Goal: Task Accomplishment & Management: Manage account settings

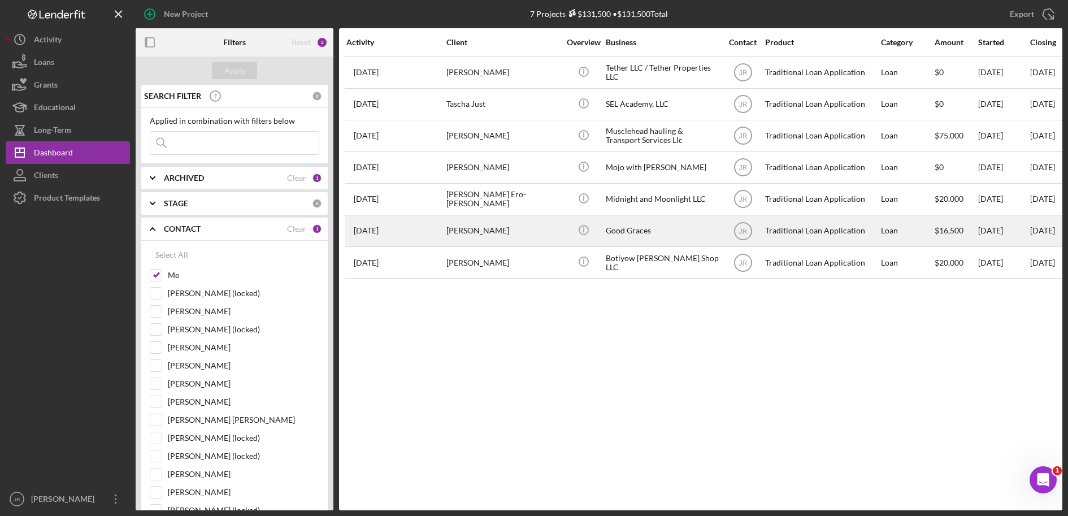
drag, startPoint x: 770, startPoint y: 385, endPoint x: 707, endPoint y: 239, distance: 158.9
click at [769, 383] on div "Activity Client Overview Business Contact Product Category Amount Started Closi…" at bounding box center [700, 269] width 723 height 482
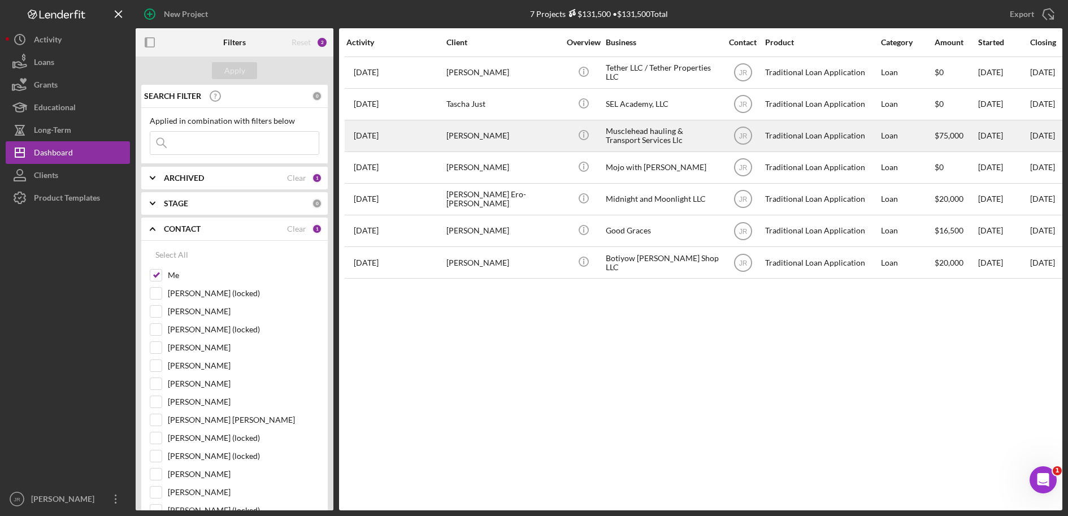
click at [653, 130] on div "Musclehead hauling & Transport Services Llc" at bounding box center [662, 136] width 113 height 30
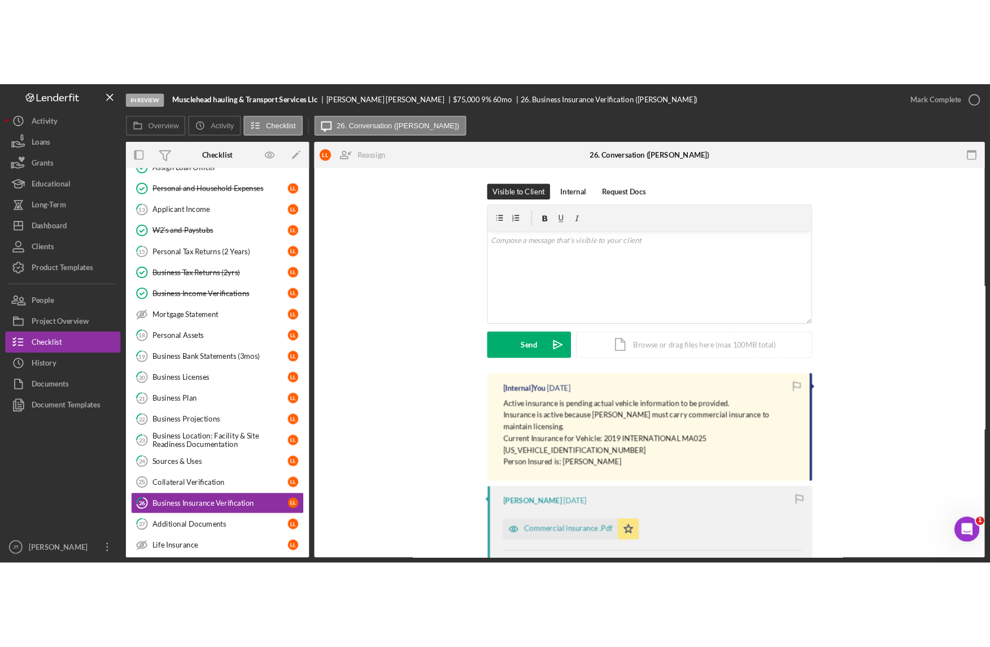
scroll to position [271, 0]
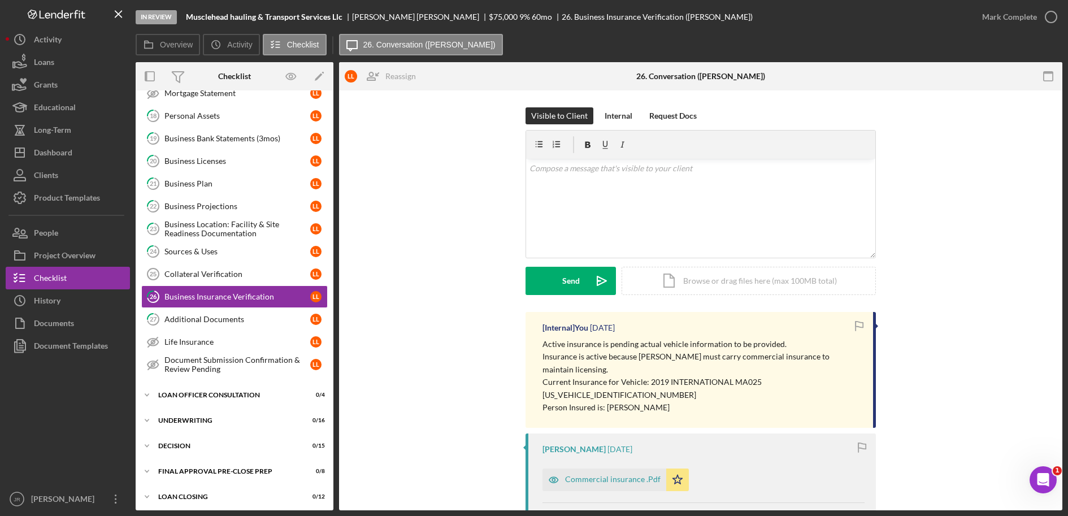
click at [423, 224] on div "Visible to Client Internal Request Docs v Color teal Color pink Remove color Ad…" at bounding box center [700, 209] width 689 height 204
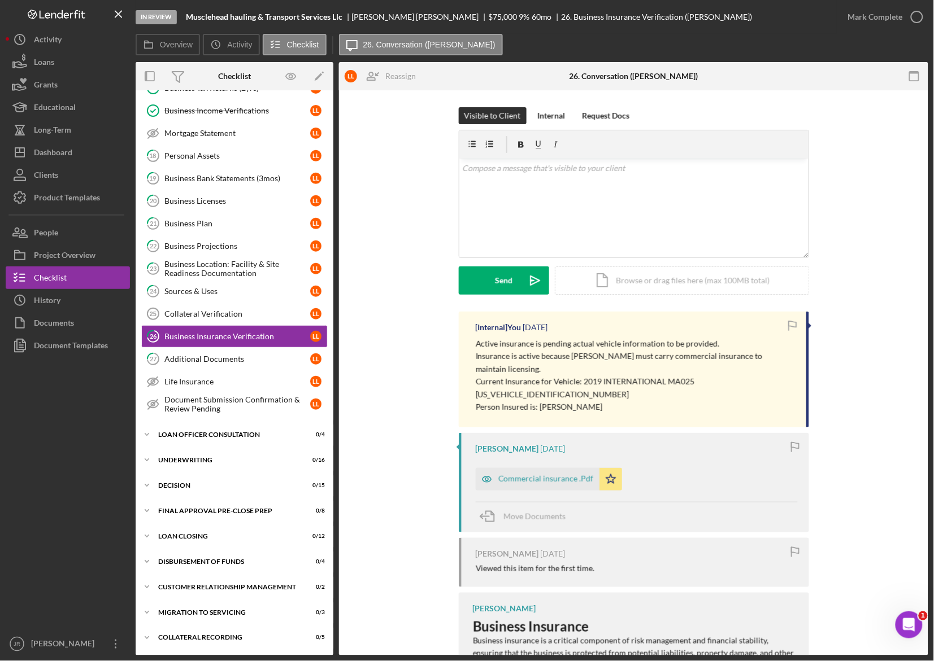
scroll to position [236, 0]
click at [105, 508] on div at bounding box center [68, 495] width 124 height 276
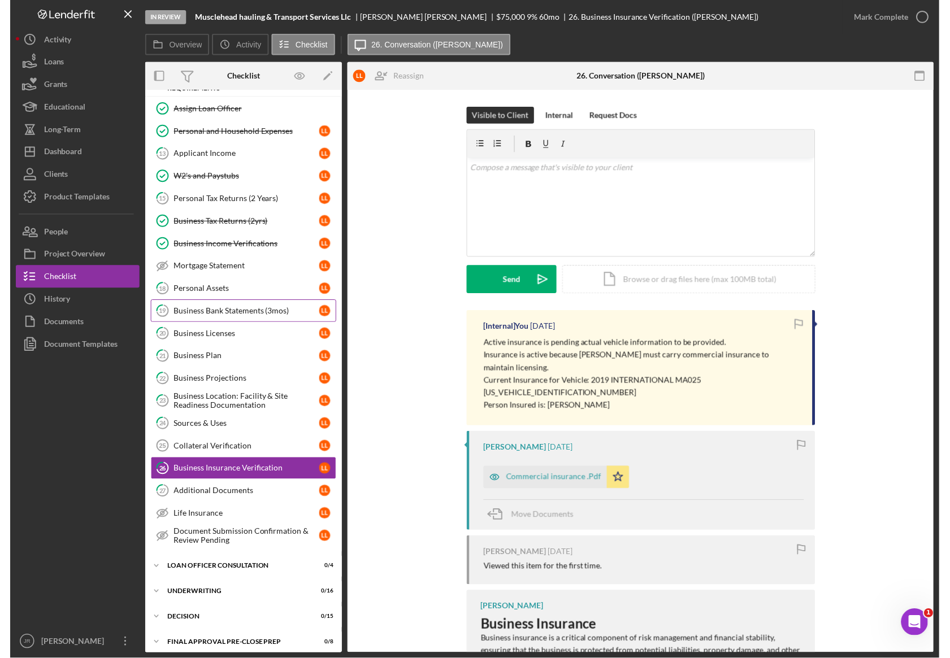
scroll to position [94, 0]
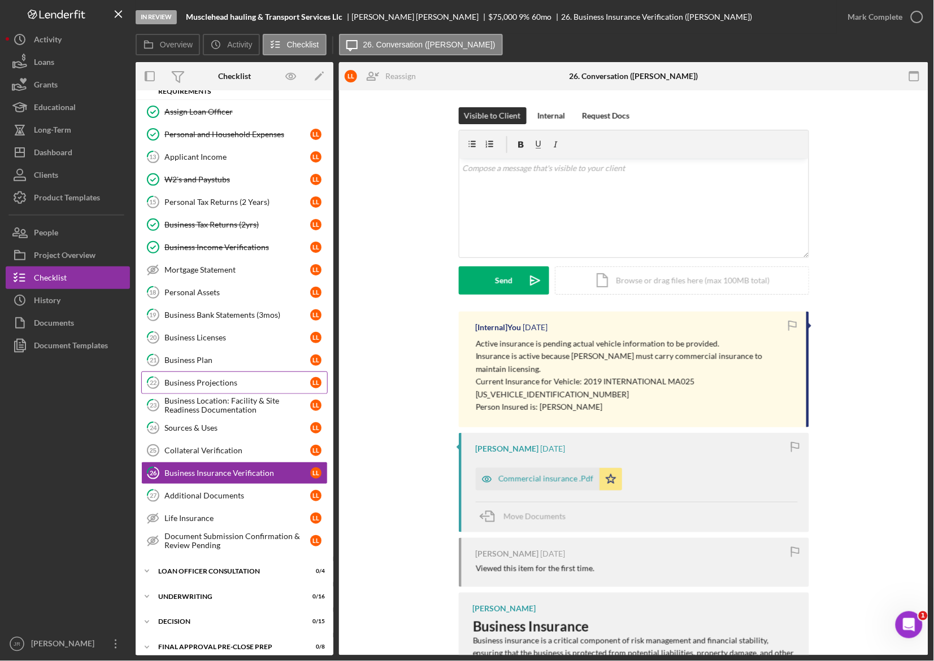
click at [212, 383] on div "Business Projections" at bounding box center [237, 382] width 146 height 9
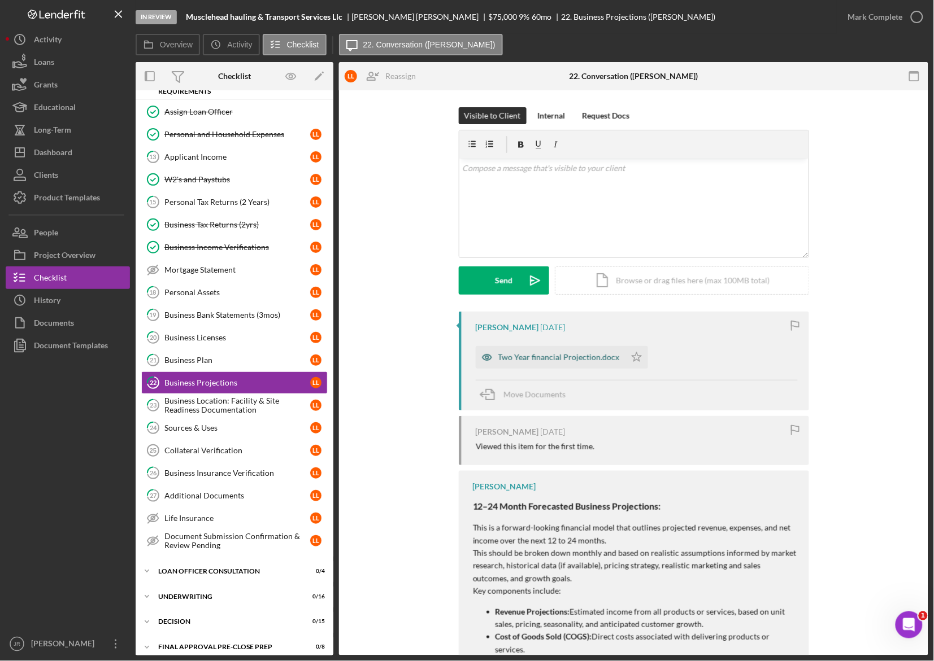
click at [555, 354] on div "Two Year financial Projection.docx" at bounding box center [558, 357] width 121 height 9
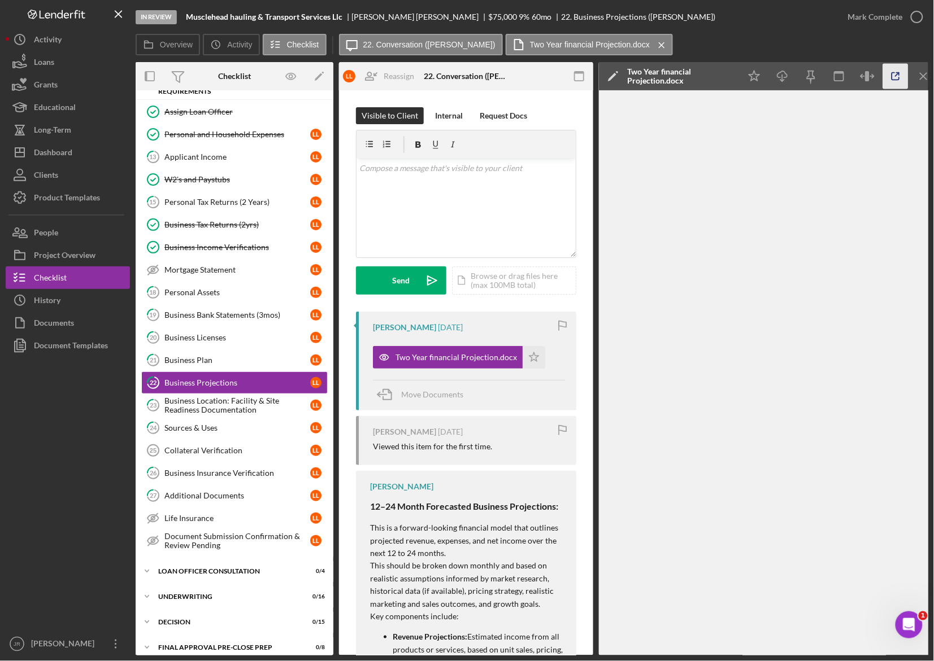
click at [899, 77] on icon "button" at bounding box center [895, 76] width 7 height 7
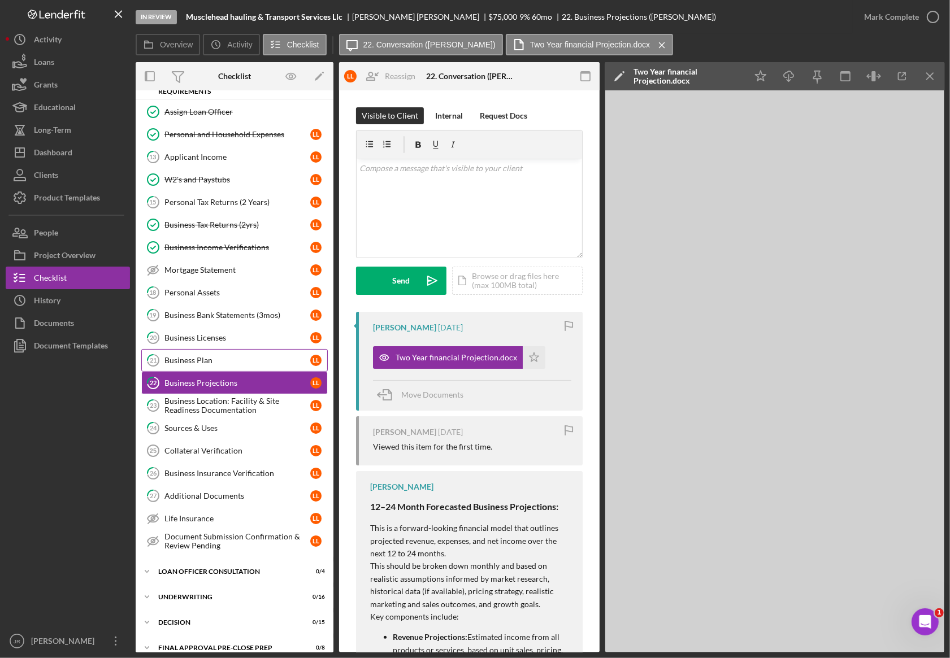
click at [245, 360] on div "Business Plan" at bounding box center [237, 360] width 146 height 9
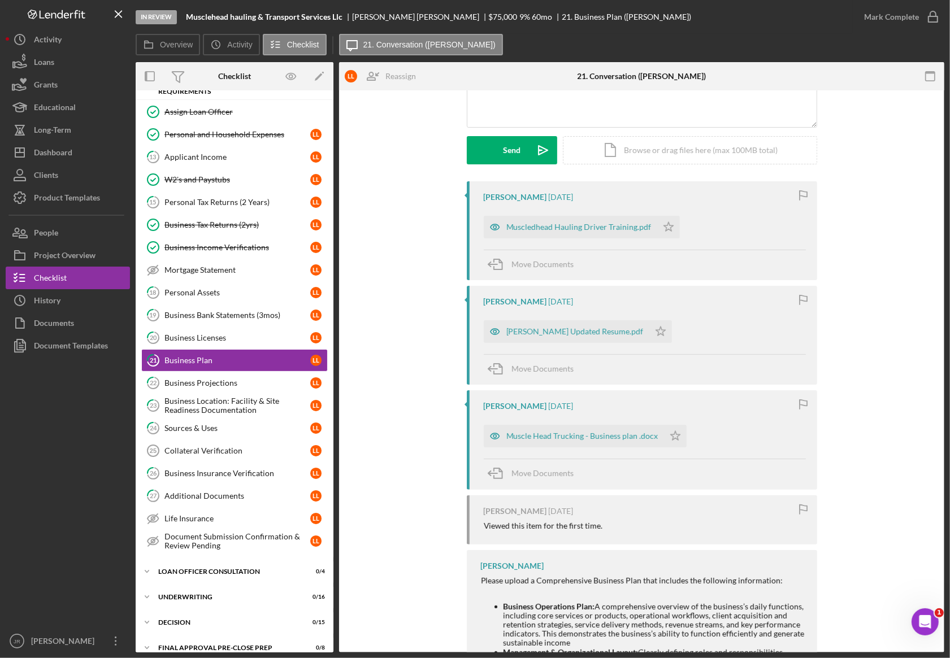
scroll to position [141, 0]
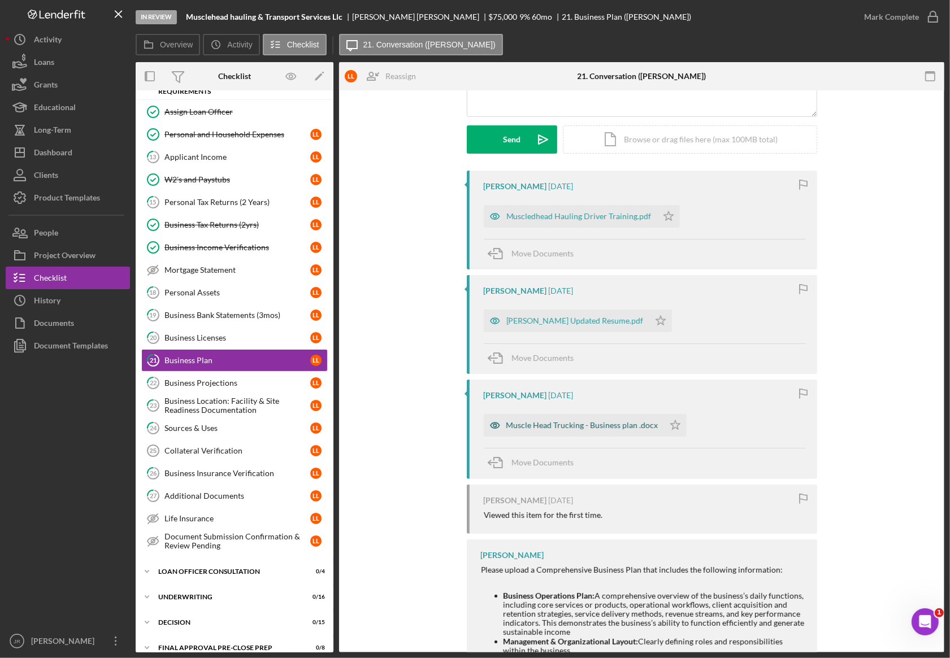
click at [600, 425] on div "Muscle Head Trucking - Business plan .docx" at bounding box center [582, 425] width 152 height 9
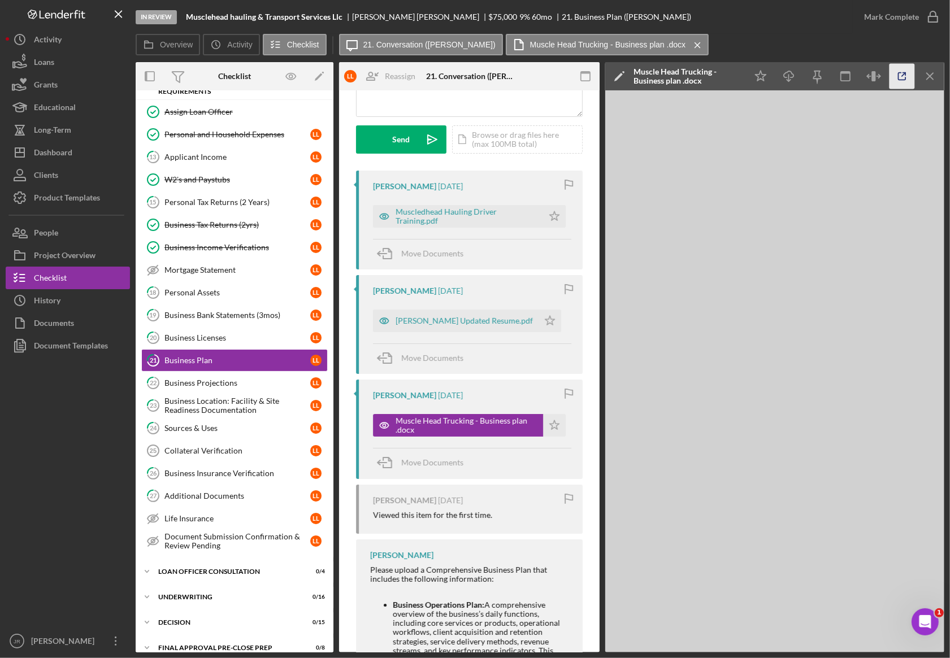
click at [901, 69] on icon "button" at bounding box center [901, 76] width 25 height 25
